Goal: Use online tool/utility: Utilize a website feature to perform a specific function

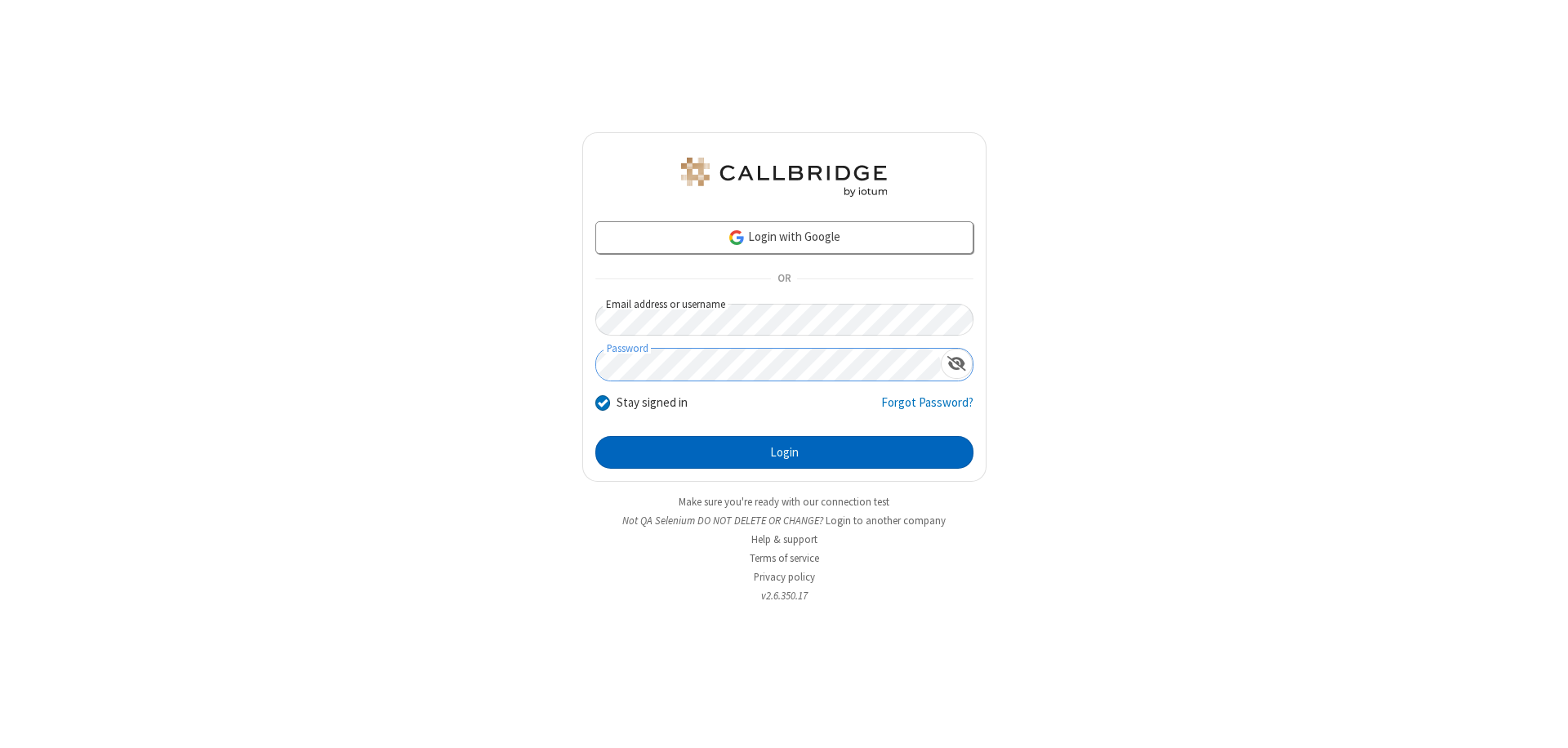
click at [784, 452] on button "Login" at bounding box center [784, 452] width 378 height 32
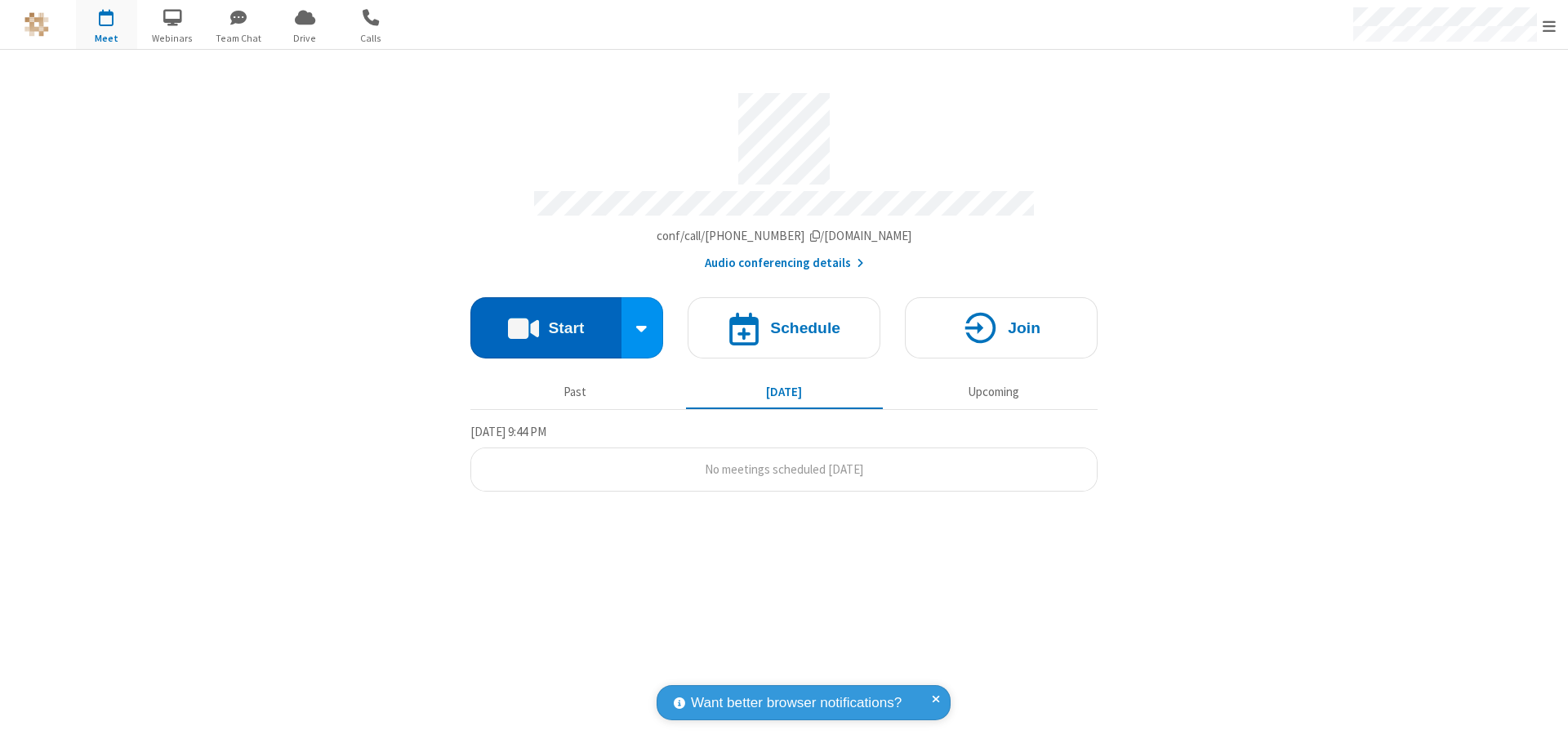
click at [545, 321] on button "Start" at bounding box center [545, 328] width 151 height 62
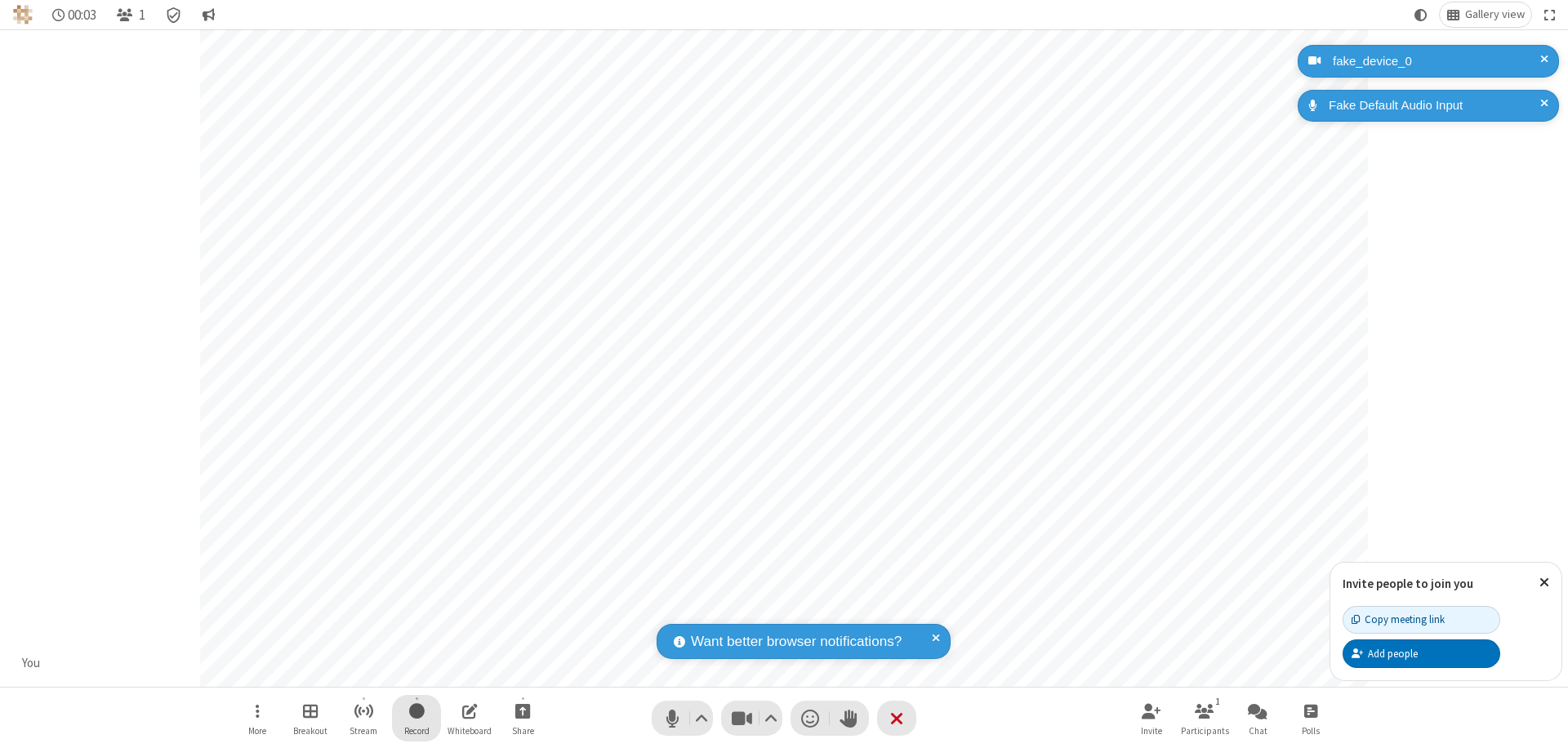
click at [416, 718] on span "Start recording" at bounding box center [417, 711] width 15 height 21
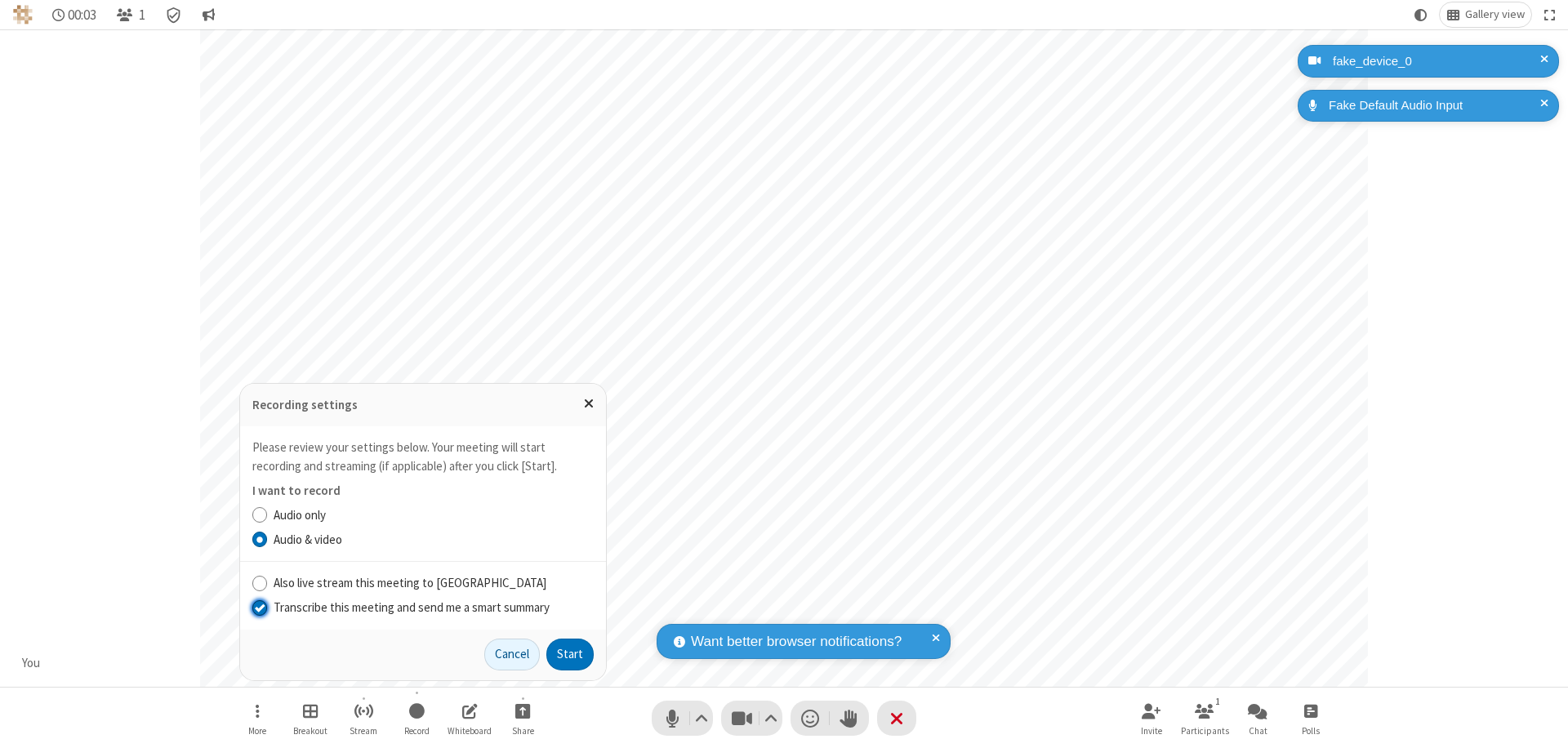
click at [259, 607] on input "Transcribe this meeting and send me a smart summary" at bounding box center [260, 608] width 15 height 17
click at [570, 654] on button "Start" at bounding box center [569, 655] width 47 height 32
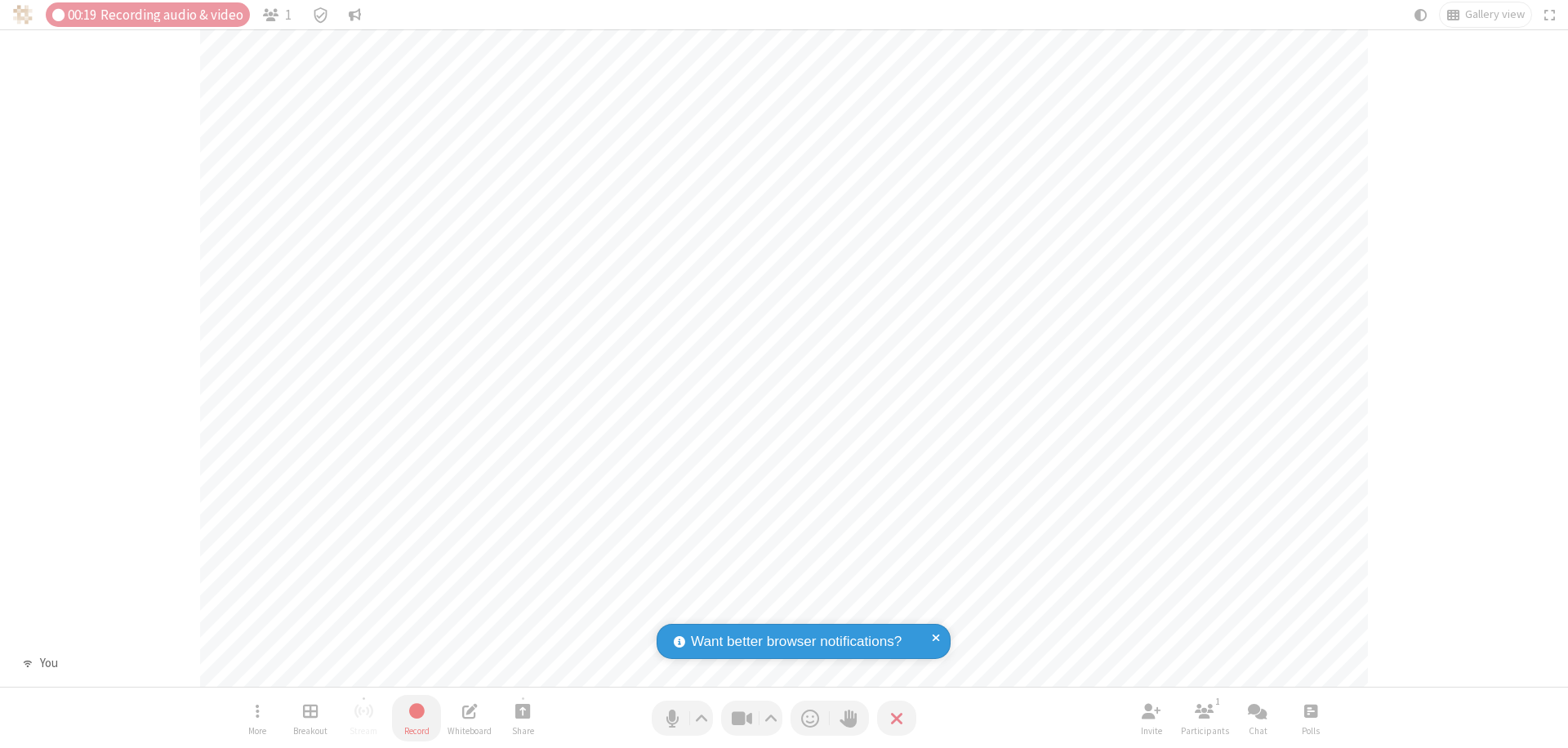
click at [416, 718] on span "Stop recording" at bounding box center [417, 711] width 19 height 21
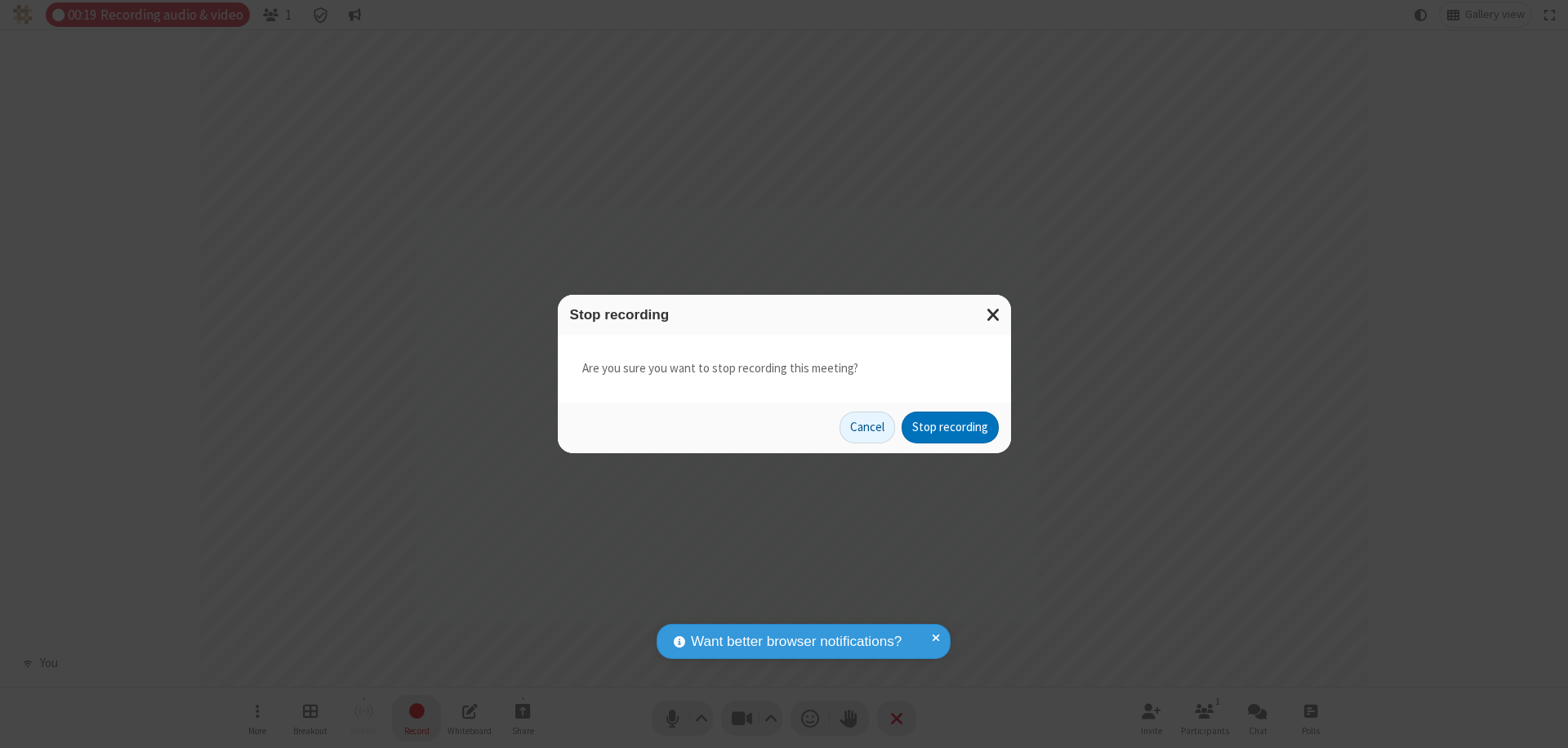
click at [949, 427] on button "Stop recording" at bounding box center [950, 428] width 97 height 32
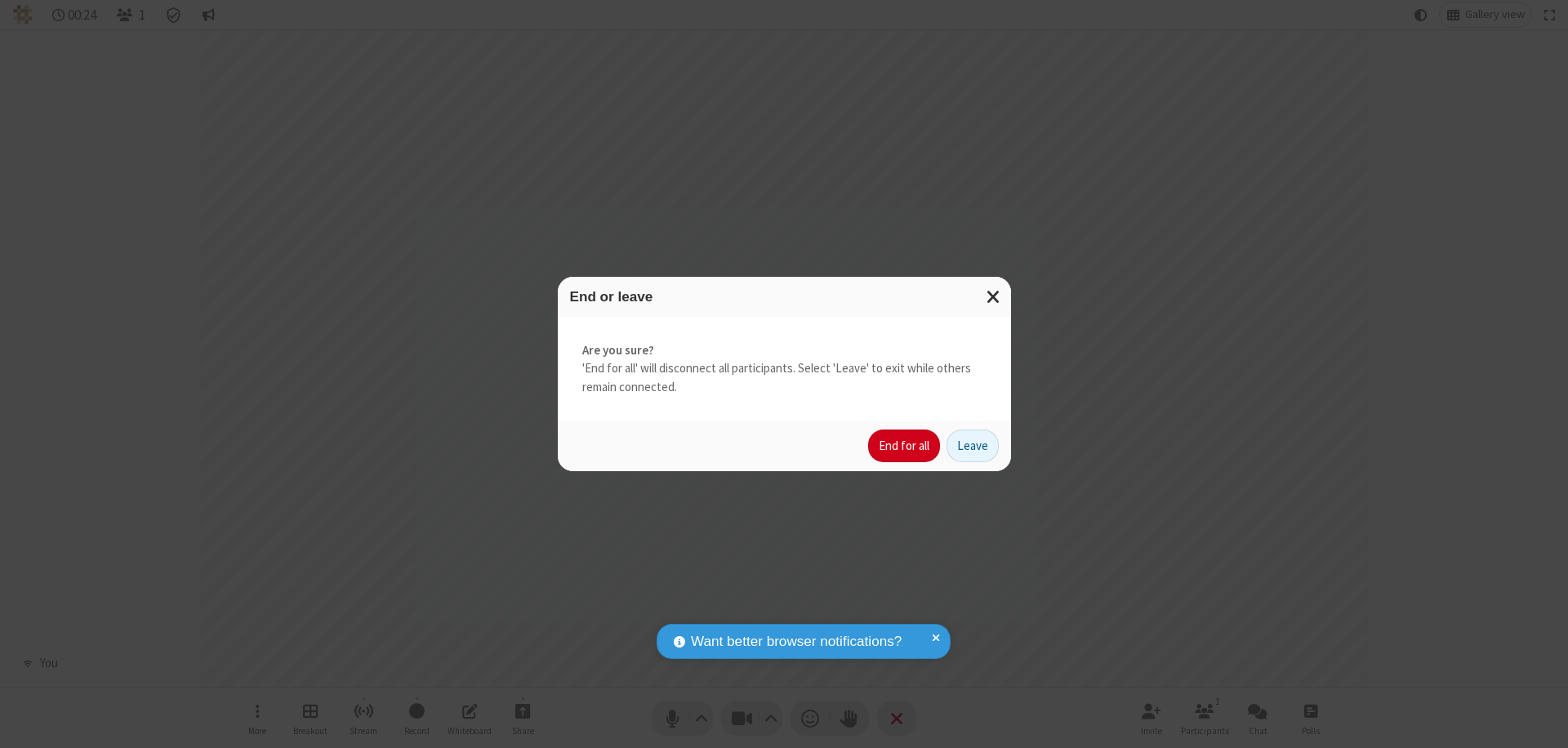
click at [905, 446] on button "End for all" at bounding box center [904, 446] width 72 height 32
